Goal: Information Seeking & Learning: Learn about a topic

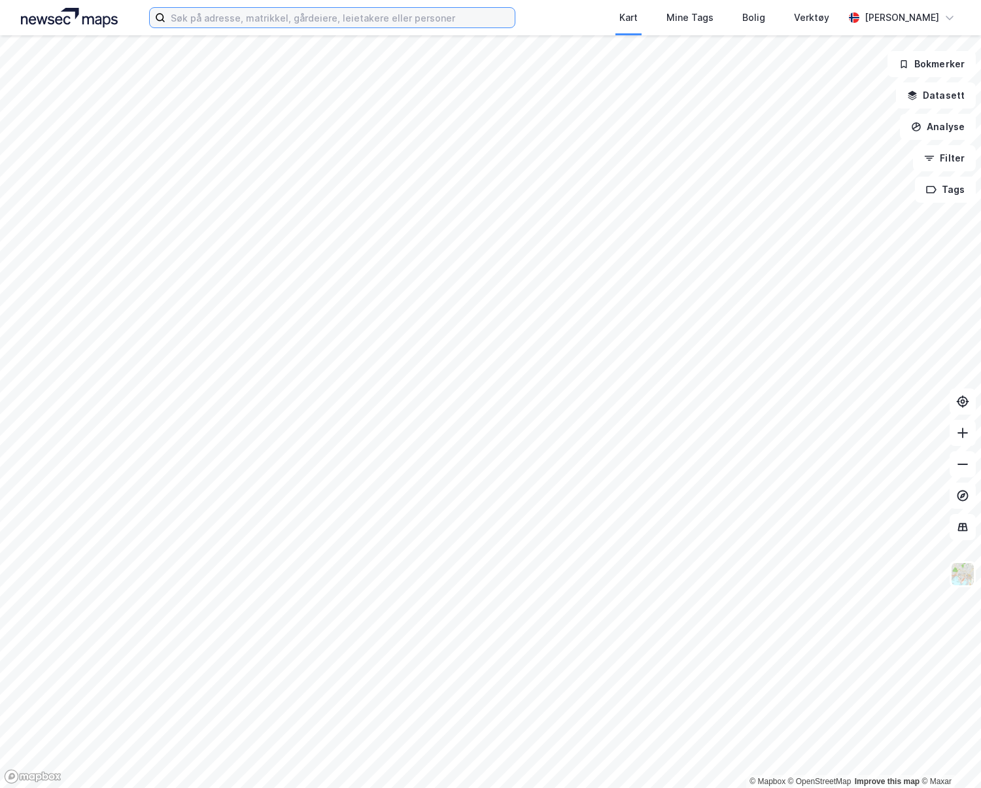
click at [257, 21] on input at bounding box center [339, 18] width 349 height 20
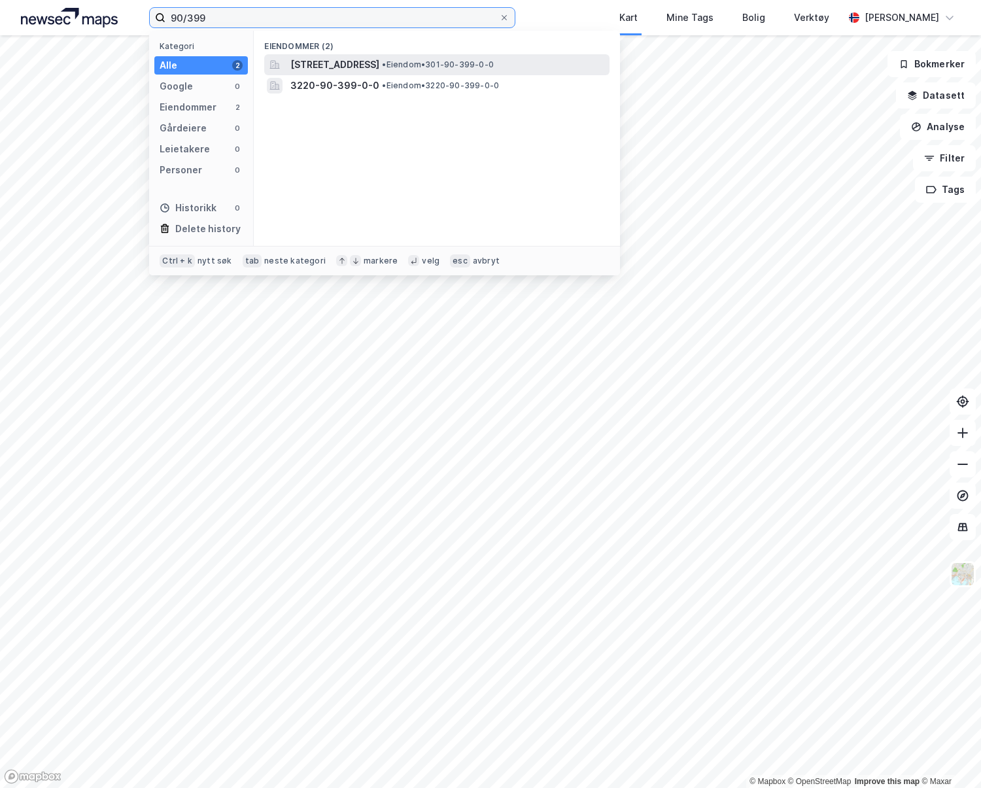
type input "90/399"
click at [379, 69] on span "[STREET_ADDRESS]" at bounding box center [334, 65] width 89 height 16
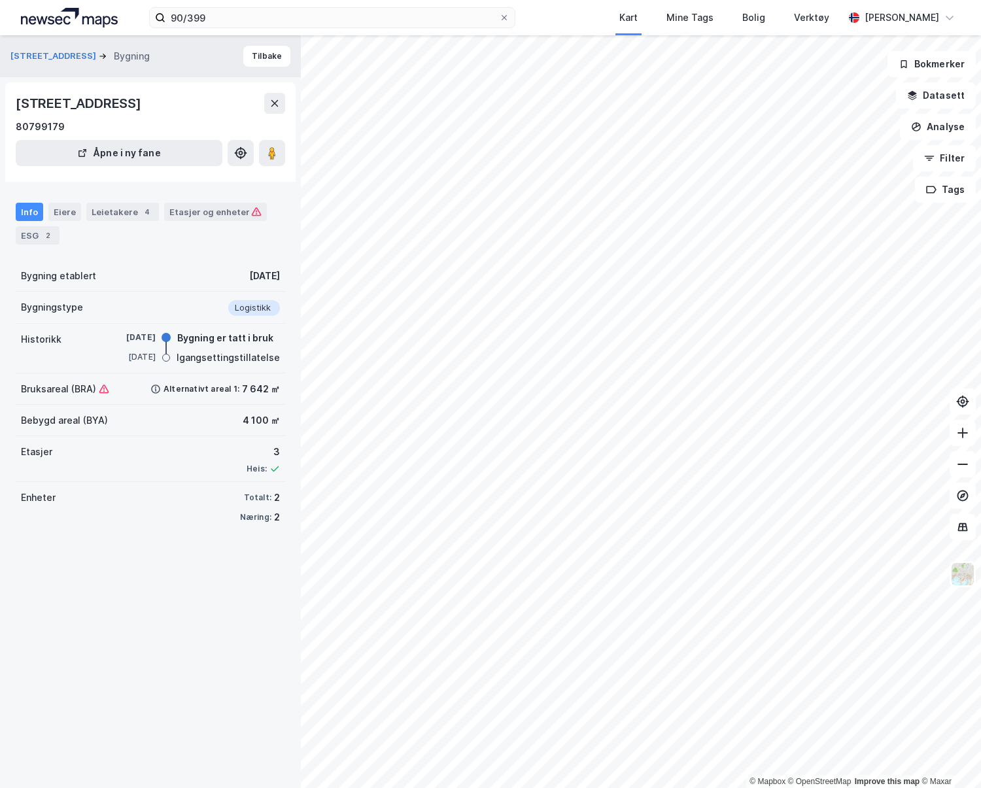
click at [59, 235] on div "Info Eiere Leietakere 4 Etasjer og enheter ESG 2" at bounding box center [150, 224] width 269 height 42
click at [58, 235] on div "ESG 2" at bounding box center [38, 235] width 44 height 18
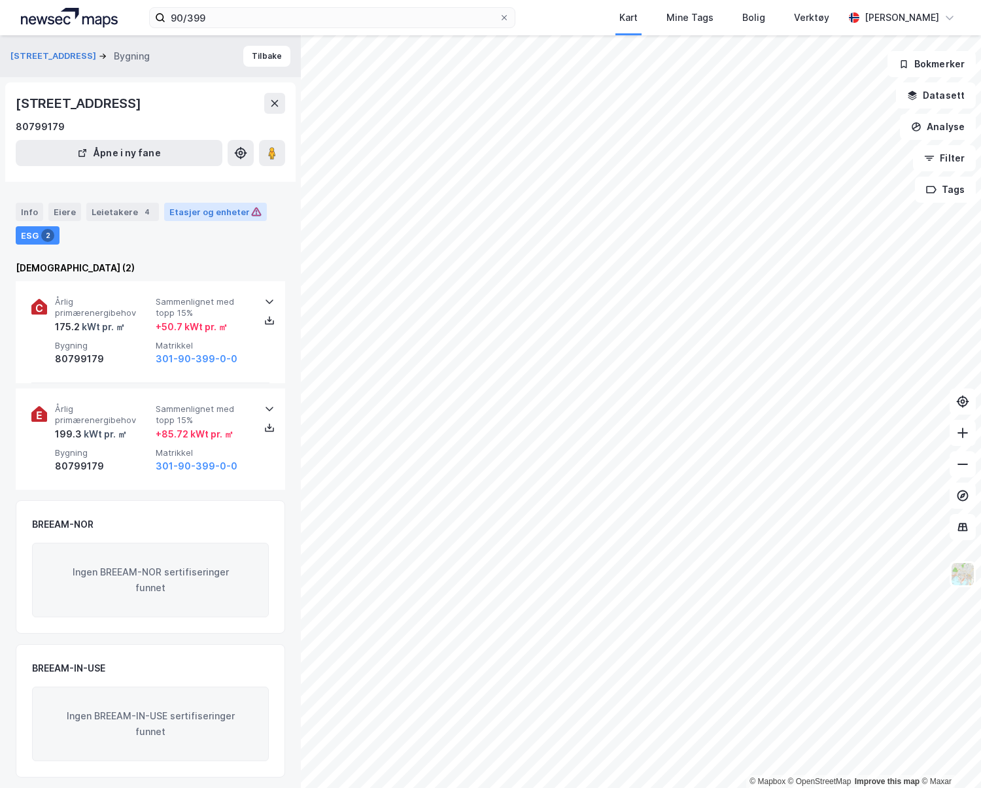
click at [171, 218] on div "Etasjer og enheter" at bounding box center [215, 212] width 103 height 18
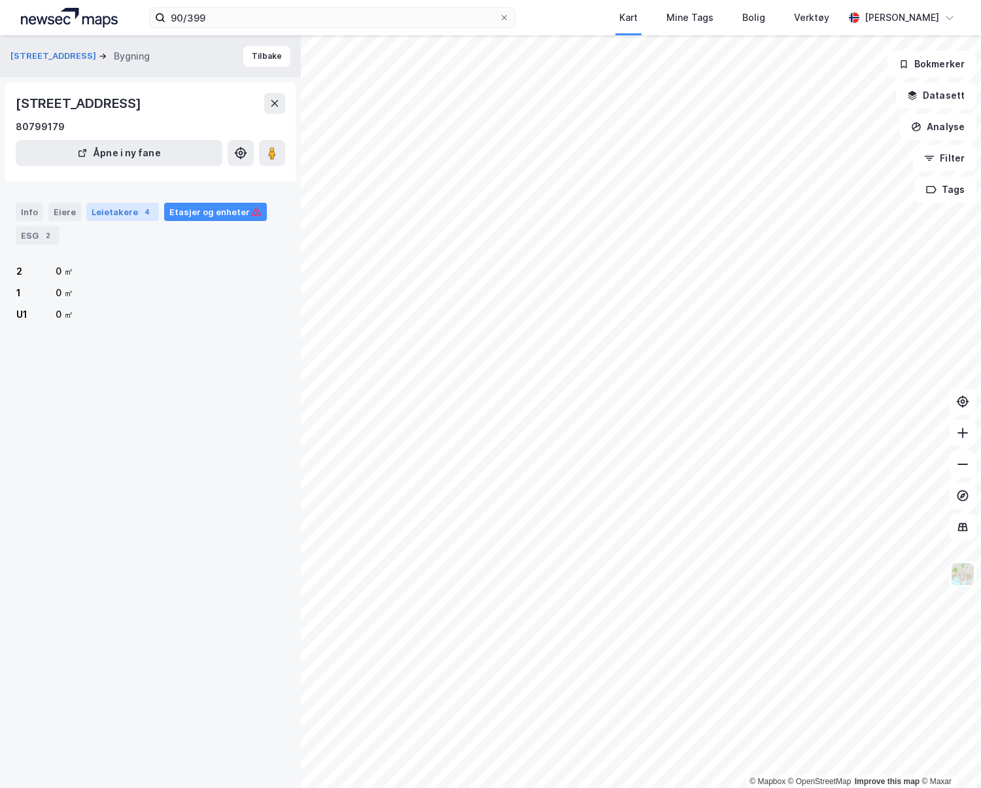
click at [113, 211] on div "Leietakere 4" at bounding box center [122, 212] width 73 height 18
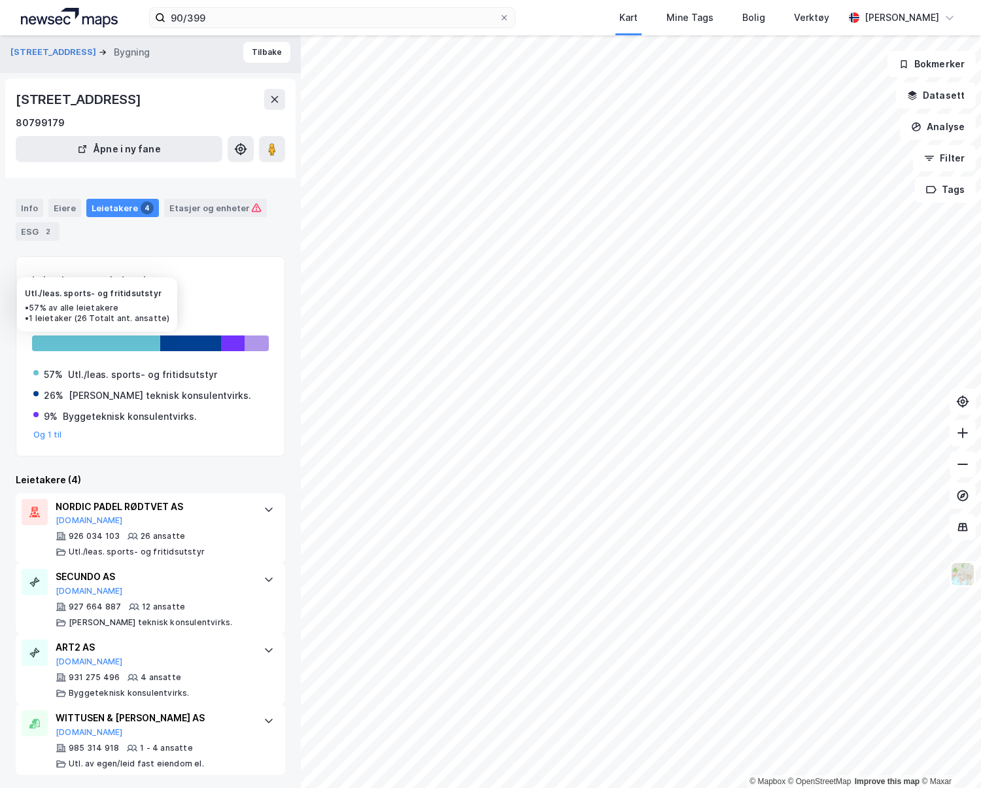
scroll to position [7, 0]
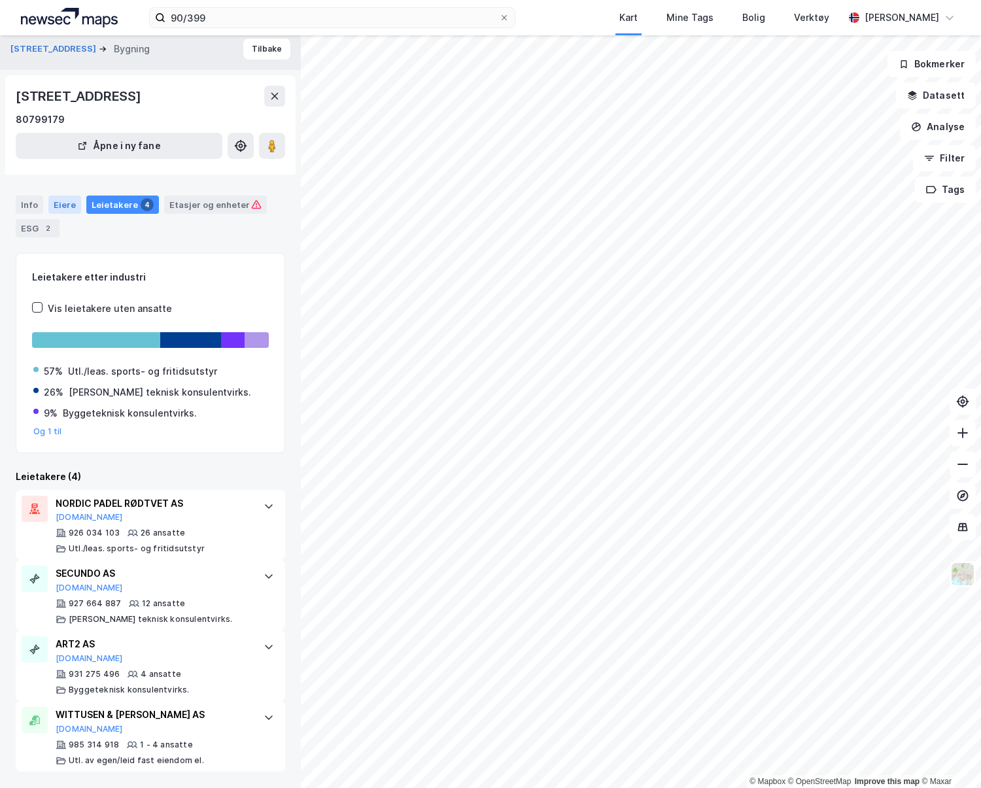
click at [61, 203] on div "Eiere" at bounding box center [64, 204] width 33 height 18
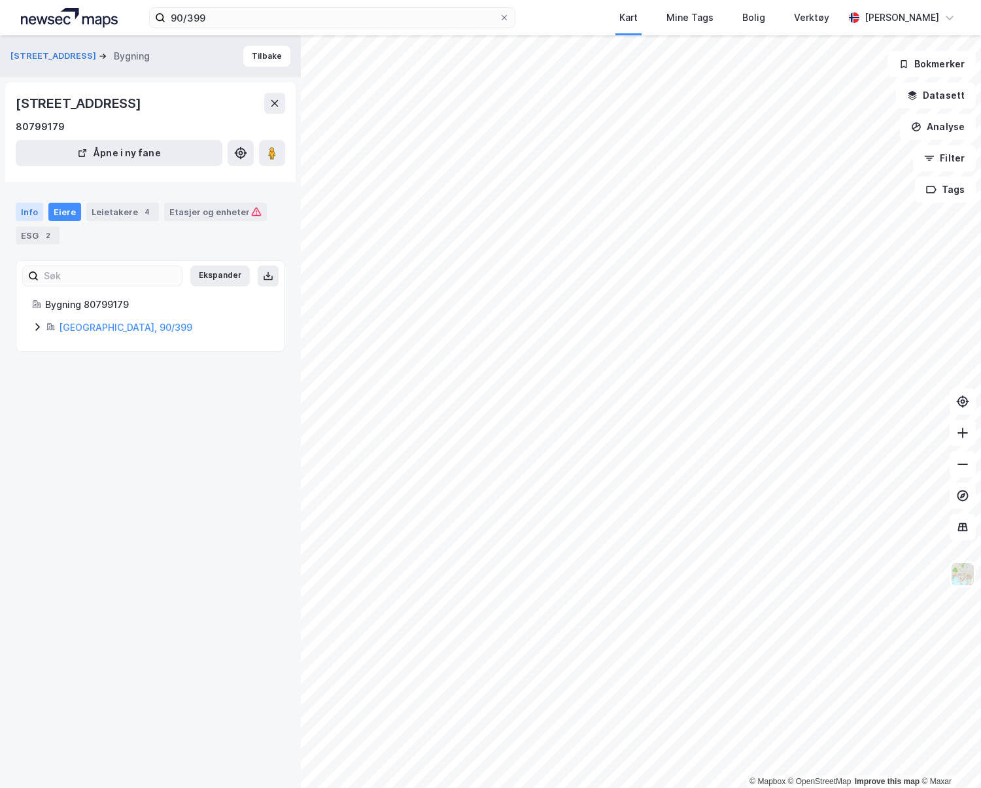
click at [39, 212] on div "Info" at bounding box center [29, 212] width 27 height 18
